Goal: Transaction & Acquisition: Subscribe to service/newsletter

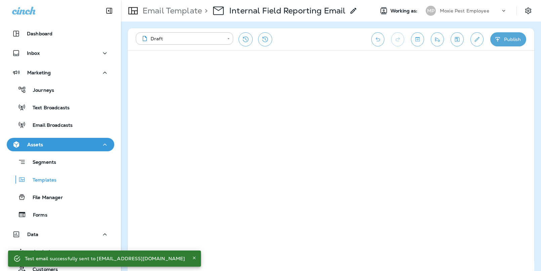
scroll to position [32, 0]
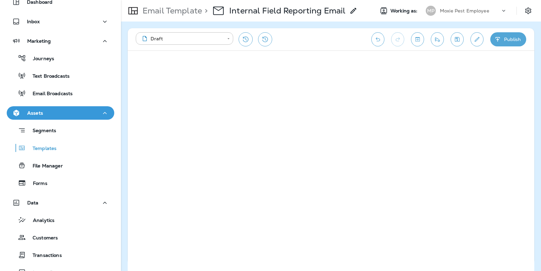
click at [458, 41] on icon "Save" at bounding box center [457, 39] width 7 height 7
click at [455, 38] on icon "Save" at bounding box center [457, 39] width 5 height 5
click at [501, 37] on icon "button" at bounding box center [497, 39] width 7 height 7
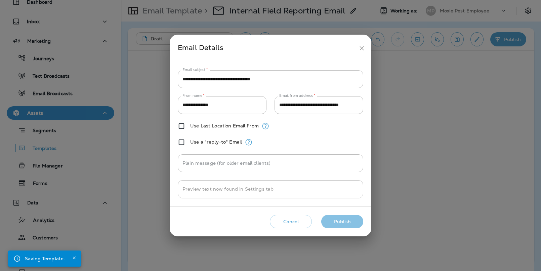
click at [334, 218] on button "Publish" at bounding box center [342, 222] width 42 height 14
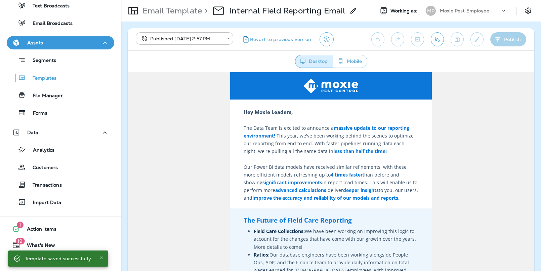
scroll to position [0, 0]
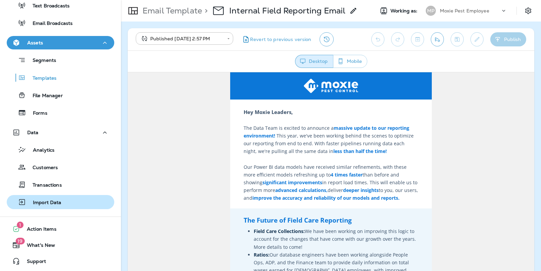
click at [52, 204] on p "Import Data" at bounding box center [43, 203] width 35 height 6
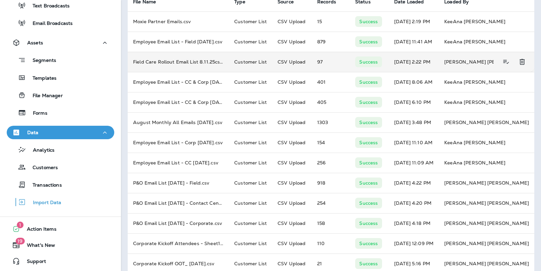
scroll to position [37, 0]
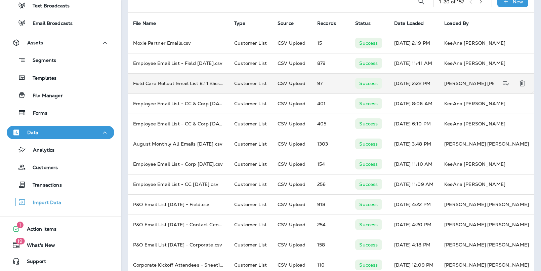
click at [161, 84] on td "Field Care Rollout Email List 8.11.25csv.csv" at bounding box center [178, 83] width 101 height 20
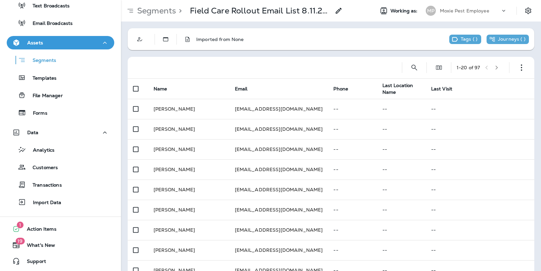
click at [335, 10] on icon at bounding box center [339, 11] width 8 height 8
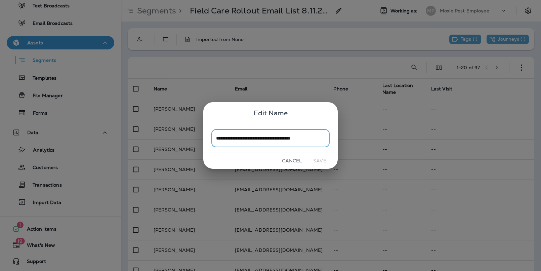
click at [298, 156] on button "Cancel" at bounding box center [291, 161] width 25 height 10
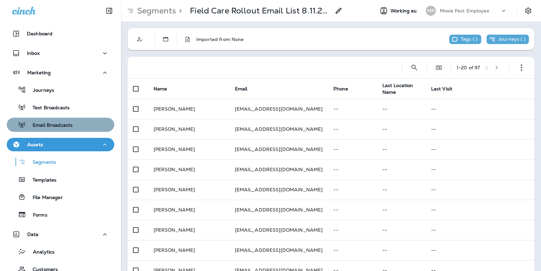
click at [49, 125] on p "Email Broadcasts" at bounding box center [49, 125] width 47 height 6
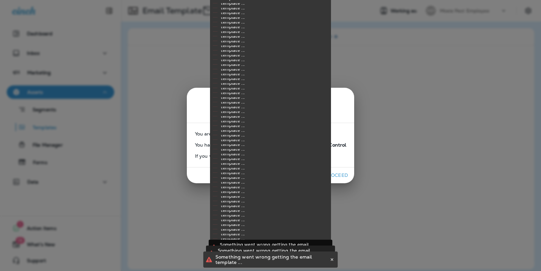
click at [495, 84] on div "Company Mismatch You are currently working as: Moxie Pest Employee You have tri…" at bounding box center [270, 135] width 541 height 271
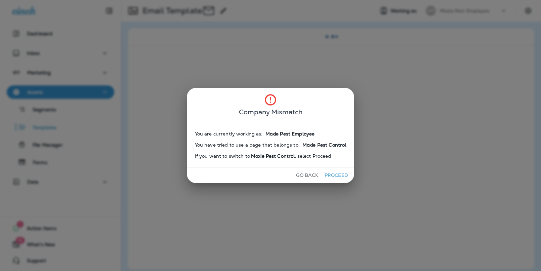
click at [342, 179] on button "Proceed" at bounding box center [336, 175] width 25 height 10
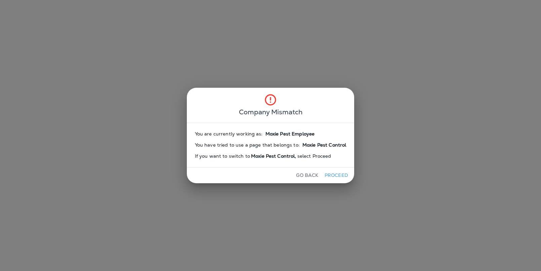
click at [335, 170] on button "Proceed" at bounding box center [336, 175] width 25 height 10
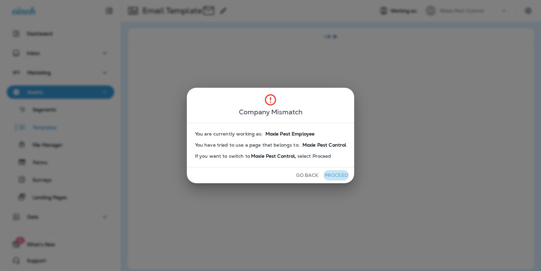
click at [337, 174] on button "Proceed" at bounding box center [336, 175] width 25 height 10
click at [312, 178] on button "Go Back" at bounding box center [307, 175] width 28 height 10
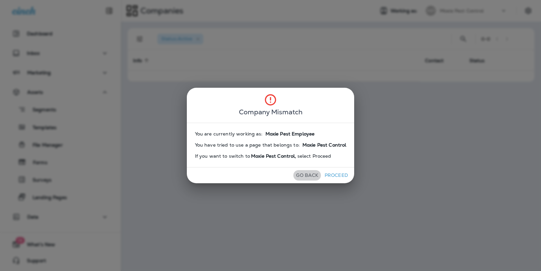
click at [312, 178] on button "Go Back" at bounding box center [307, 175] width 28 height 10
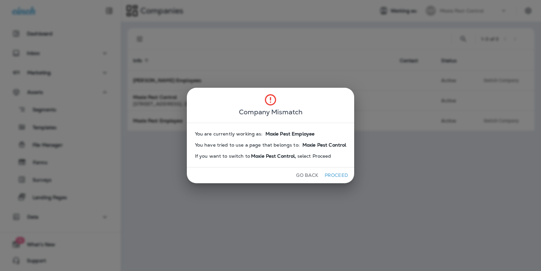
click at [343, 162] on div "You are currently working as: Moxie Pest Employee You have tried to use a page …" at bounding box center [271, 145] width 168 height 44
click at [343, 167] on div "Go Back Proceed" at bounding box center [271, 175] width 168 height 16
click at [342, 173] on button "Proceed" at bounding box center [336, 175] width 25 height 10
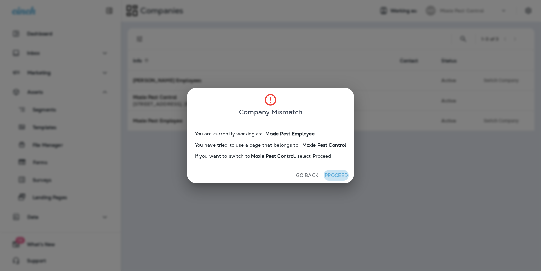
click at [342, 173] on button "Proceed" at bounding box center [336, 175] width 25 height 10
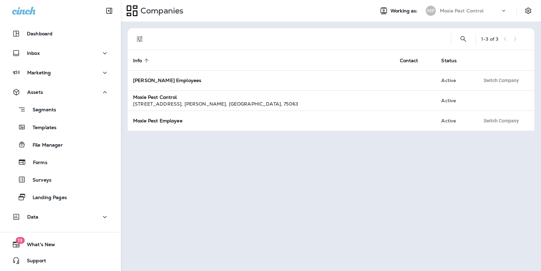
click at [342, 173] on div "Company Mismatch You are currently working as: You have tried to use a page tha…" at bounding box center [270, 135] width 541 height 271
click at [342, 173] on div "1 - 3 of 3 Info sorted ascending Contact Status Joshua Pest Employees Active Sw…" at bounding box center [331, 146] width 420 height 249
click at [359, 39] on div at bounding box center [299, 39] width 294 height 22
click at [464, 17] on div "MP Moxie Pest Control" at bounding box center [466, 10] width 89 height 13
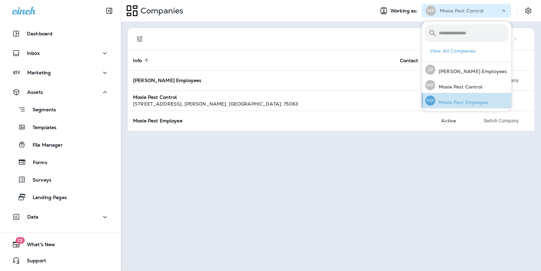
click at [450, 99] on p "Moxie Pest Employee" at bounding box center [462, 101] width 53 height 5
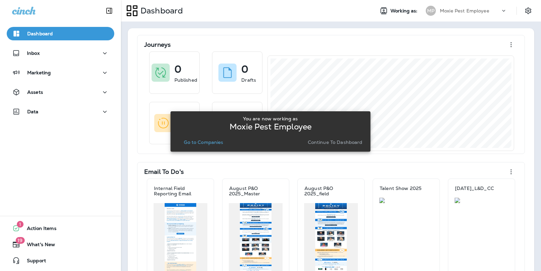
click at [331, 145] on p "Continue to Dashboard" at bounding box center [335, 141] width 55 height 5
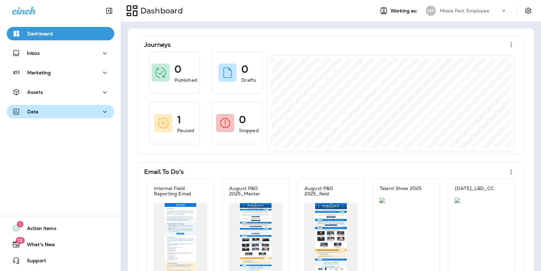
click at [44, 112] on div "Data" at bounding box center [60, 112] width 97 height 8
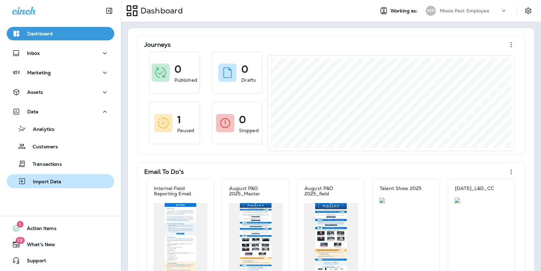
click at [54, 182] on p "Import Data" at bounding box center [43, 182] width 35 height 6
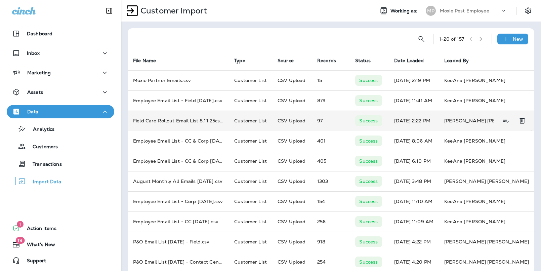
click at [200, 123] on td "Field Care Rollout Email List 8.11.25csv.csv" at bounding box center [178, 121] width 101 height 20
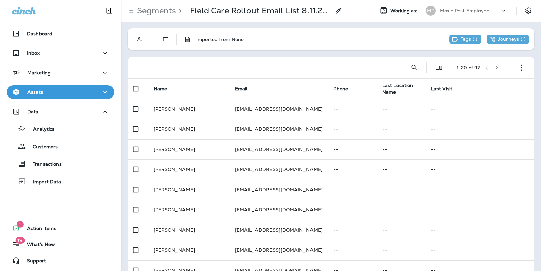
click at [340, 11] on use at bounding box center [339, 11] width 6 height 6
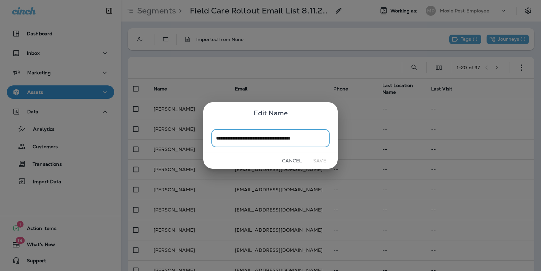
click at [294, 159] on button "Cancel" at bounding box center [291, 161] width 25 height 10
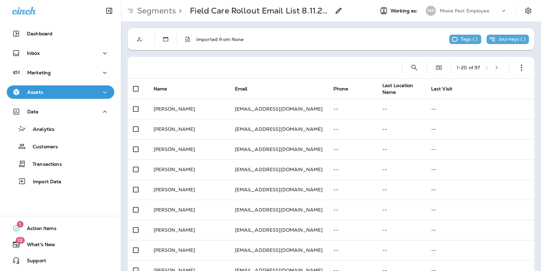
click at [70, 81] on div "Marketing" at bounding box center [60, 74] width 121 height 17
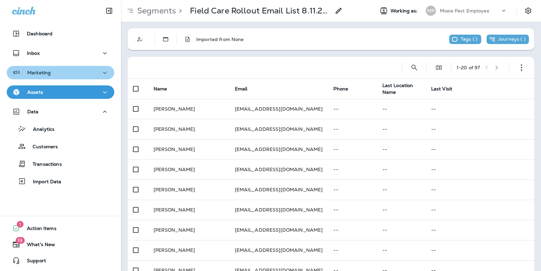
click at [70, 75] on div "Marketing" at bounding box center [60, 73] width 97 height 8
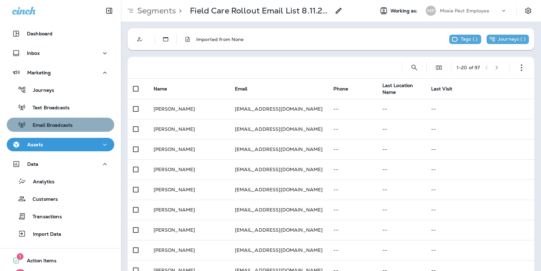
click at [66, 124] on p "Email Broadcasts" at bounding box center [49, 125] width 47 height 6
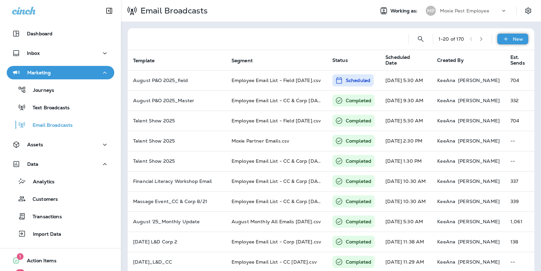
click at [517, 40] on p "New" at bounding box center [518, 38] width 10 height 5
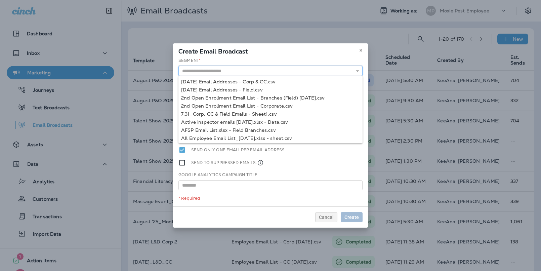
click at [245, 74] on input "text" at bounding box center [270, 71] width 184 height 10
paste input "**********"
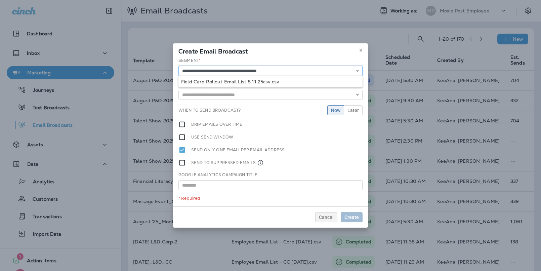
type input "**********"
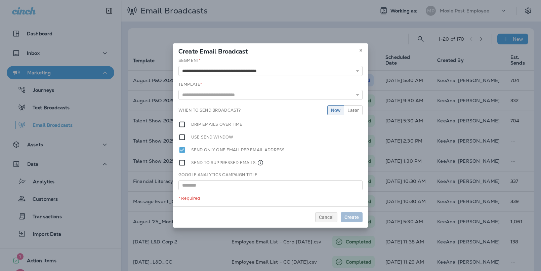
click at [244, 78] on div "**********" at bounding box center [270, 131] width 195 height 149
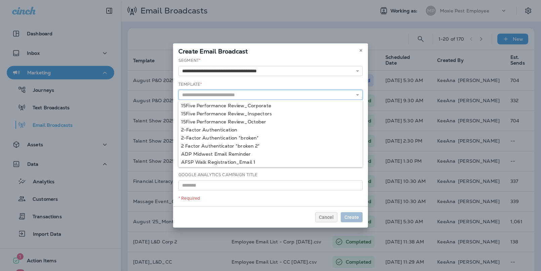
click at [238, 99] on input "text" at bounding box center [270, 95] width 184 height 10
type input "*"
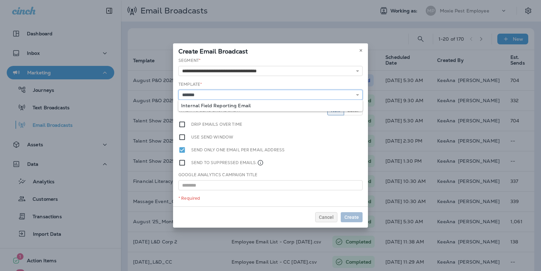
type input "**********"
click at [244, 103] on div "**********" at bounding box center [270, 131] width 195 height 149
click at [337, 111] on span "Now" at bounding box center [335, 110] width 9 height 5
click at [331, 215] on span "Cancel" at bounding box center [326, 217] width 15 height 5
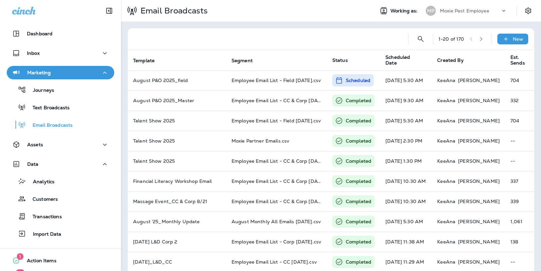
click at [307, 30] on div at bounding box center [268, 39] width 270 height 22
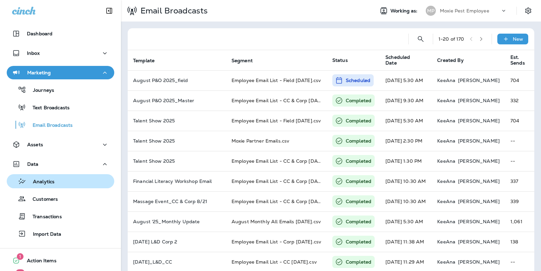
scroll to position [32, 0]
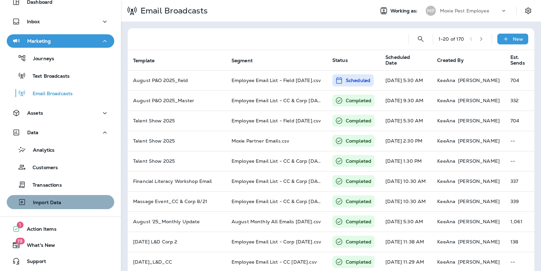
click at [64, 201] on div "Import Data" at bounding box center [60, 202] width 102 height 10
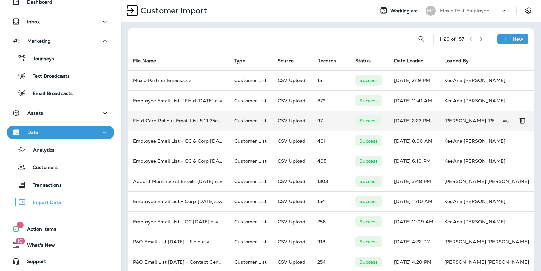
click at [256, 123] on td "Customer List" at bounding box center [250, 121] width 43 height 20
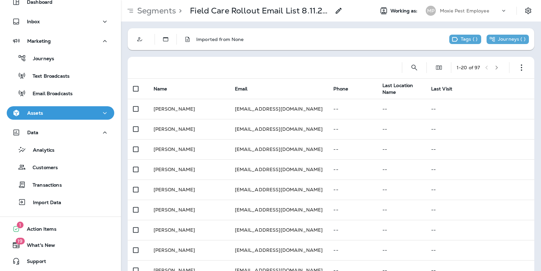
click at [339, 11] on use at bounding box center [339, 11] width 6 height 6
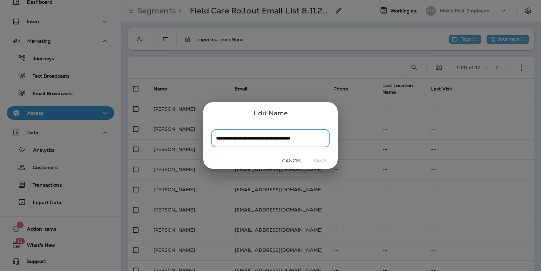
click at [289, 157] on button "Cancel" at bounding box center [291, 161] width 25 height 10
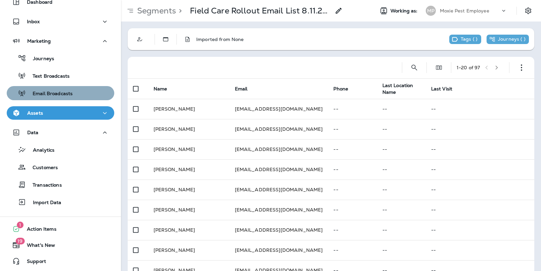
click at [67, 89] on div "Email Broadcasts" at bounding box center [40, 93] width 63 height 10
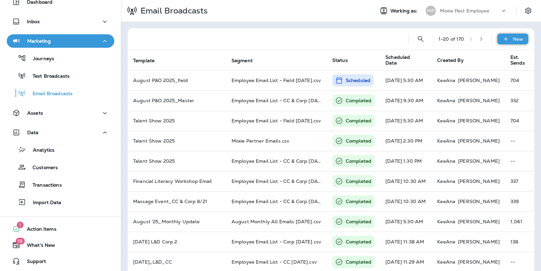
click at [512, 42] on div "New" at bounding box center [512, 39] width 31 height 11
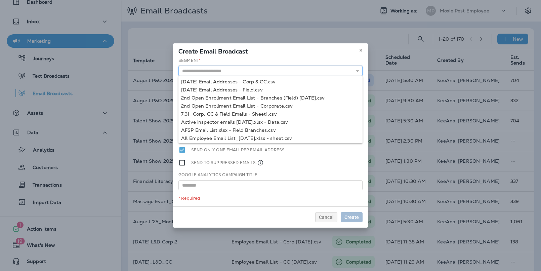
click at [304, 70] on input "text" at bounding box center [270, 71] width 184 height 10
paste input "**********"
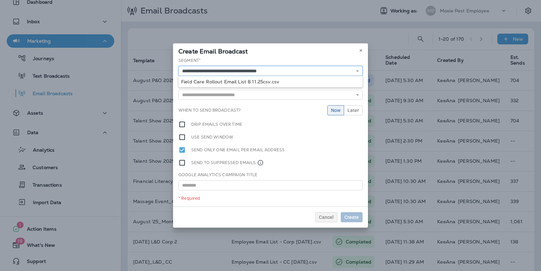
type input "**********"
click at [278, 81] on div "**********" at bounding box center [270, 131] width 195 height 149
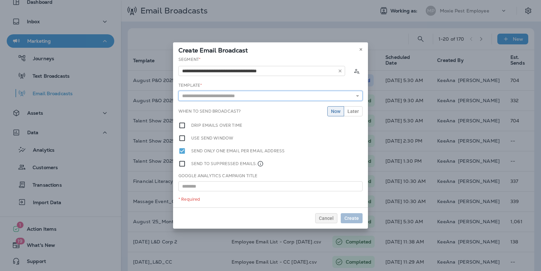
click at [290, 100] on input "text" at bounding box center [270, 96] width 184 height 10
type input "**********"
click at [247, 109] on div "**********" at bounding box center [270, 131] width 195 height 151
drag, startPoint x: 356, startPoint y: 115, endPoint x: 333, endPoint y: 118, distance: 22.7
click at [333, 119] on div "**********" at bounding box center [270, 131] width 195 height 151
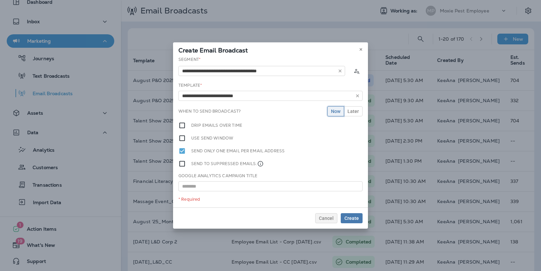
click at [336, 112] on span "Now" at bounding box center [335, 111] width 9 height 5
click at [352, 109] on span "Later" at bounding box center [353, 111] width 11 height 5
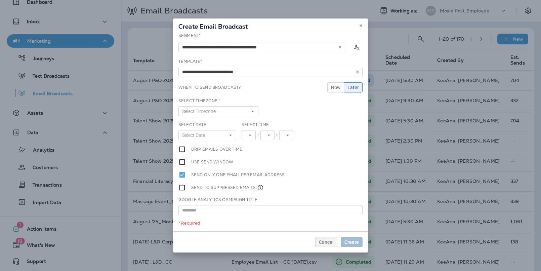
click at [228, 140] on div "Select Date Select Date « ‹ August 2025 › » Mon Tue Wed Thu Fri Sat Sun 1 2 3 4…" at bounding box center [207, 134] width 63 height 24
click at [225, 110] on button "Select Timezone" at bounding box center [218, 111] width 80 height 10
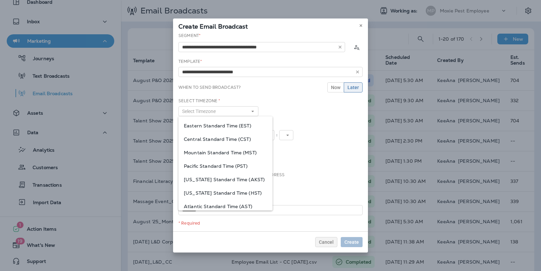
click at [220, 136] on span "Central Standard Time (CST)" at bounding box center [225, 138] width 83 height 5
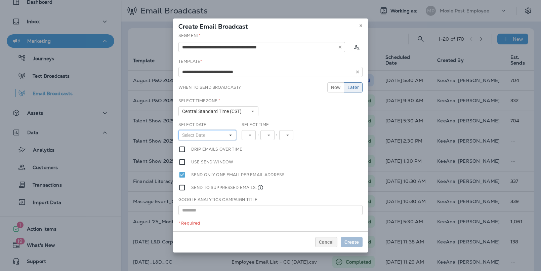
click at [220, 136] on button "Select Date" at bounding box center [207, 135] width 58 height 10
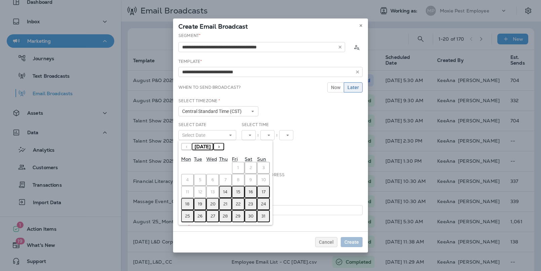
click at [226, 192] on abbr "14" at bounding box center [225, 191] width 4 height 5
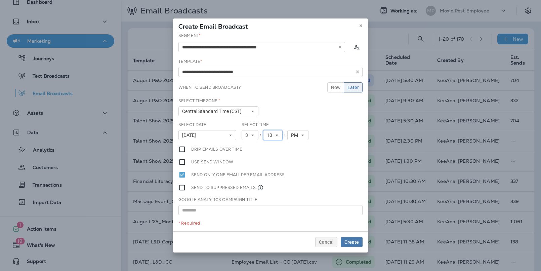
click at [279, 135] on button "10" at bounding box center [272, 135] width 19 height 10
click at [270, 173] on link "30" at bounding box center [272, 174] width 19 height 8
click at [311, 144] on div "Select Time 3 1 2 3 4 5 6 7 8 9 10 11 12 : 30 00 01 02 03 04 05 06 07 08 09 10 …" at bounding box center [277, 134] width 76 height 24
click at [352, 240] on span "Create" at bounding box center [352, 242] width 14 height 5
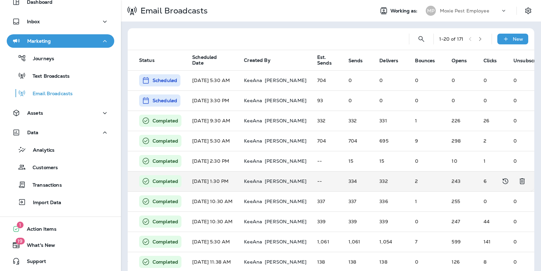
scroll to position [0, 0]
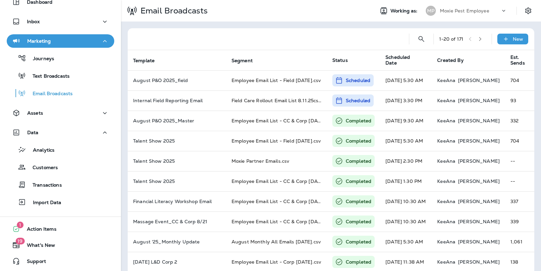
click at [65, 192] on div "Analytics Customers Transactions Import Data" at bounding box center [61, 174] width 108 height 70
click at [65, 188] on div "Transactions" at bounding box center [60, 184] width 102 height 10
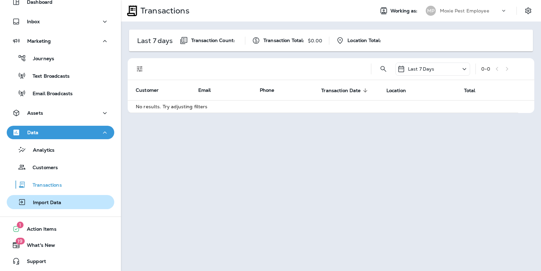
click at [63, 205] on div "Import Data" at bounding box center [60, 202] width 102 height 10
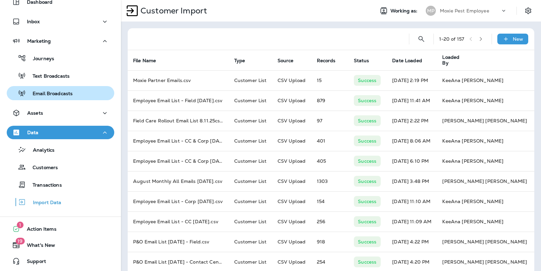
click at [67, 93] on p "Email Broadcasts" at bounding box center [49, 94] width 47 height 6
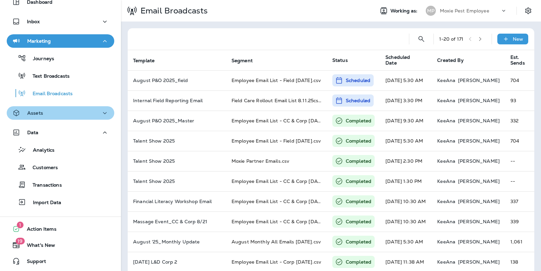
click at [65, 114] on div "Assets" at bounding box center [60, 113] width 97 height 8
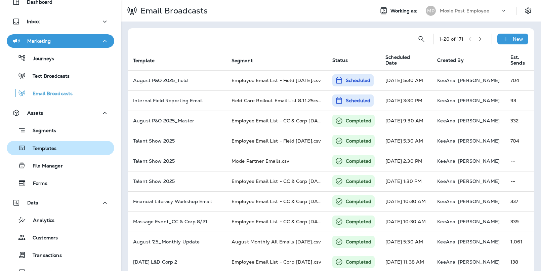
click at [52, 149] on p "Templates" at bounding box center [41, 149] width 31 height 6
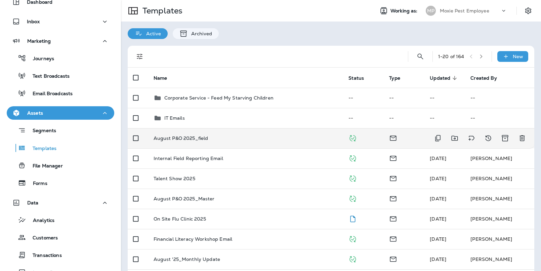
click at [213, 135] on td "August P&O 2025_field" at bounding box center [245, 138] width 195 height 20
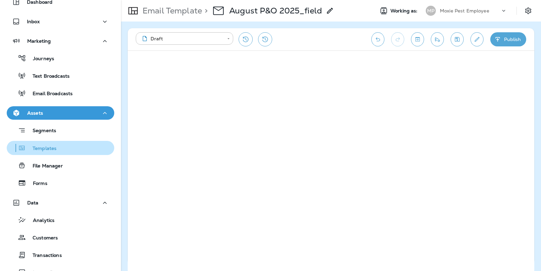
click at [65, 144] on div "Templates" at bounding box center [60, 148] width 102 height 10
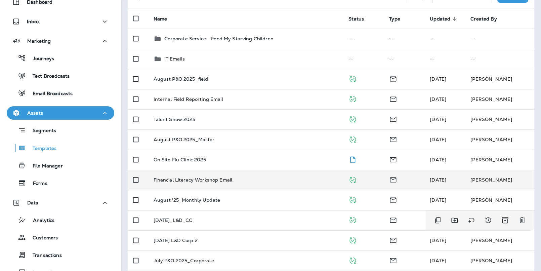
scroll to position [58, 0]
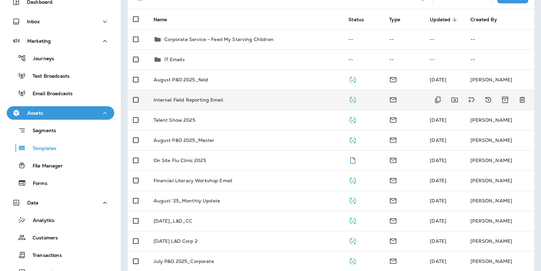
click at [205, 91] on td "Internal Field Reporting Email" at bounding box center [245, 100] width 195 height 20
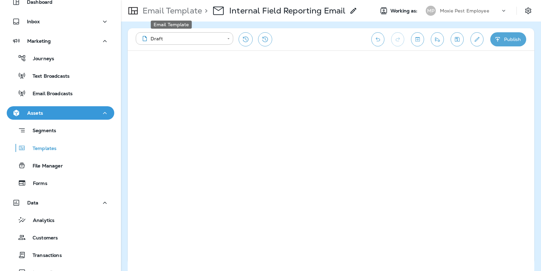
click at [160, 11] on p "Email Template" at bounding box center [171, 11] width 62 height 10
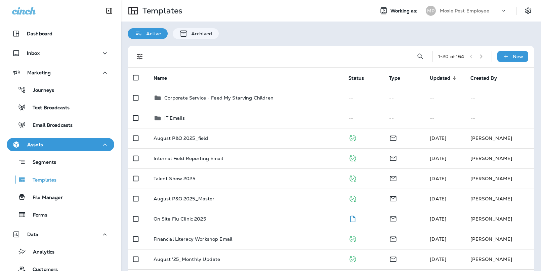
click at [25, 10] on icon at bounding box center [24, 11] width 24 height 8
click at [13, 16] on div at bounding box center [60, 10] width 121 height 20
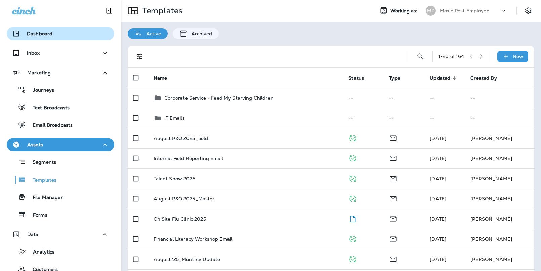
click at [38, 39] on button "Dashboard" at bounding box center [61, 33] width 108 height 13
